Goal: Task Accomplishment & Management: Complete application form

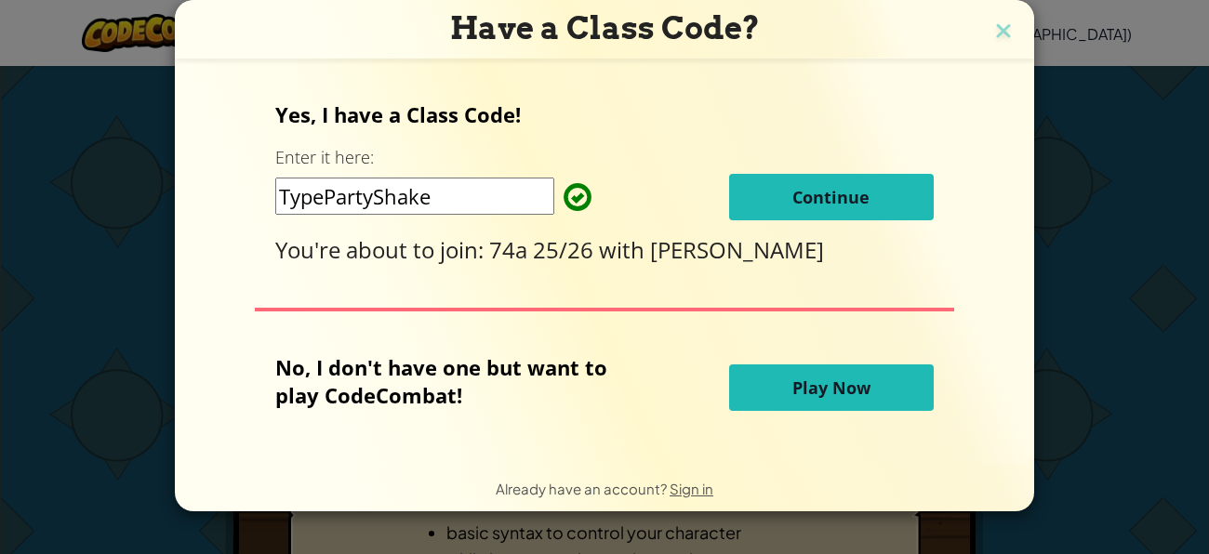
click at [855, 205] on span "Continue" at bounding box center [830, 197] width 77 height 22
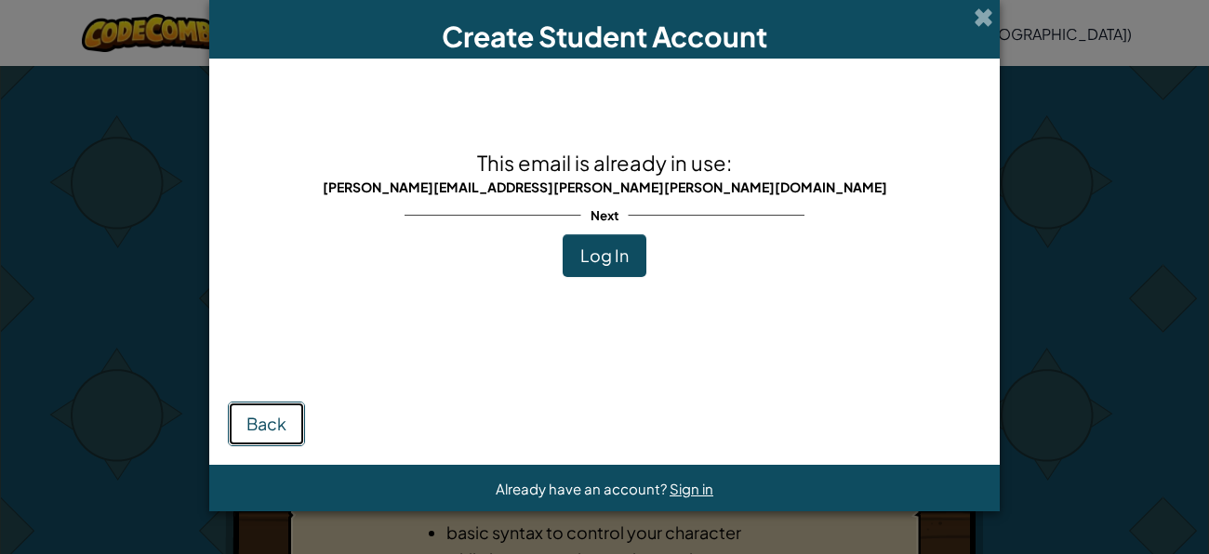
click at [292, 429] on button "Back" at bounding box center [266, 424] width 77 height 45
click at [603, 257] on span "Log In" at bounding box center [604, 255] width 48 height 21
